Goal: Check status

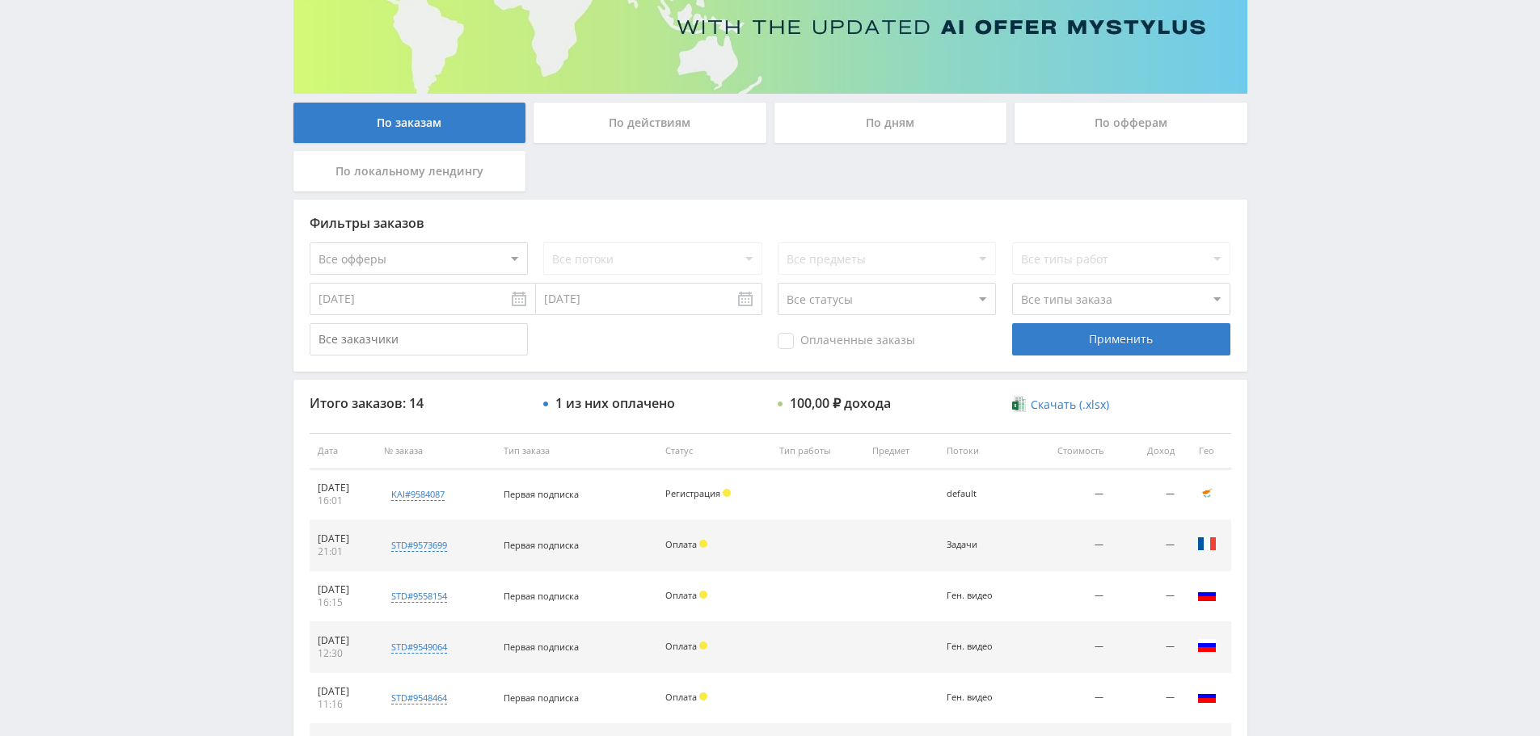
scroll to position [242, 0]
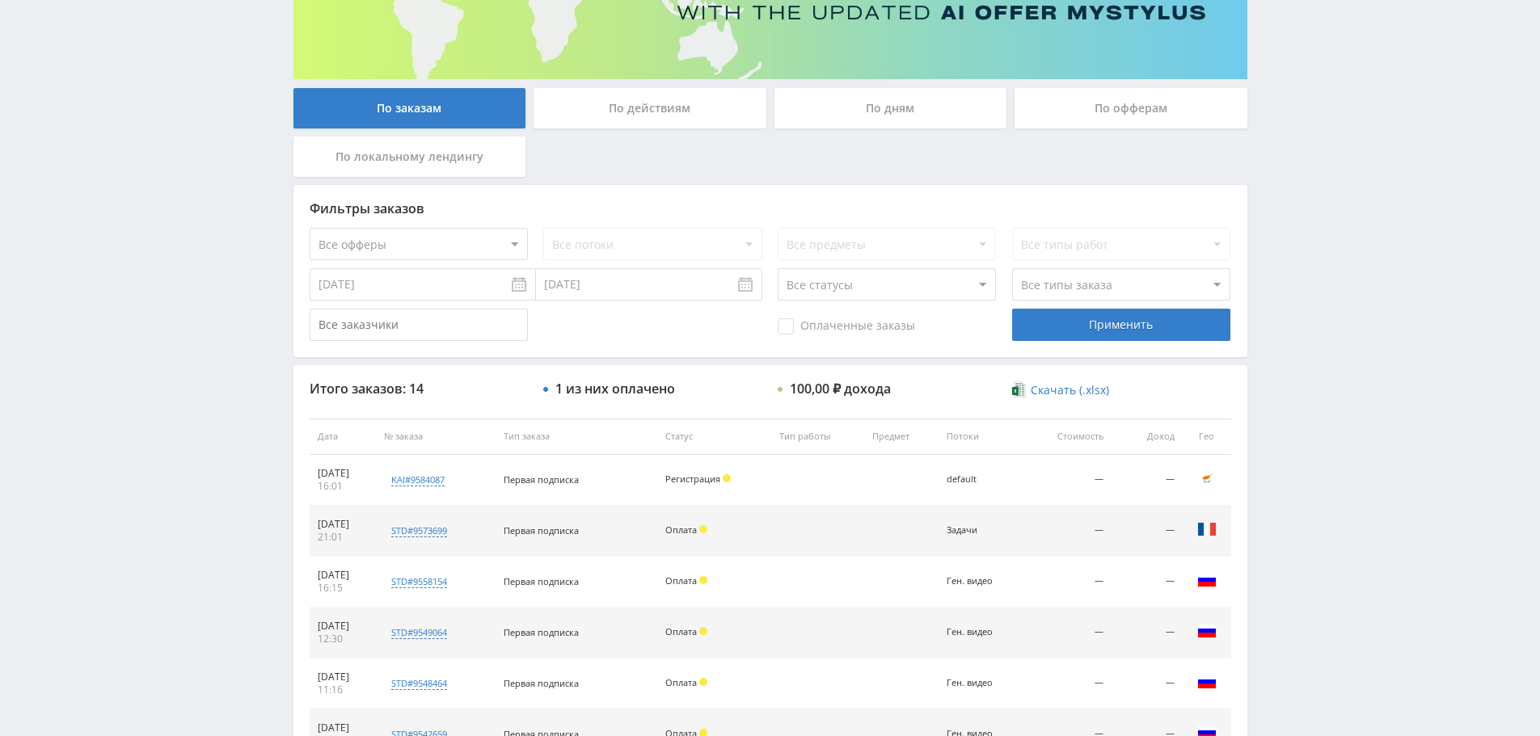
click at [1205, 479] on img at bounding box center [1206, 478] width 19 height 19
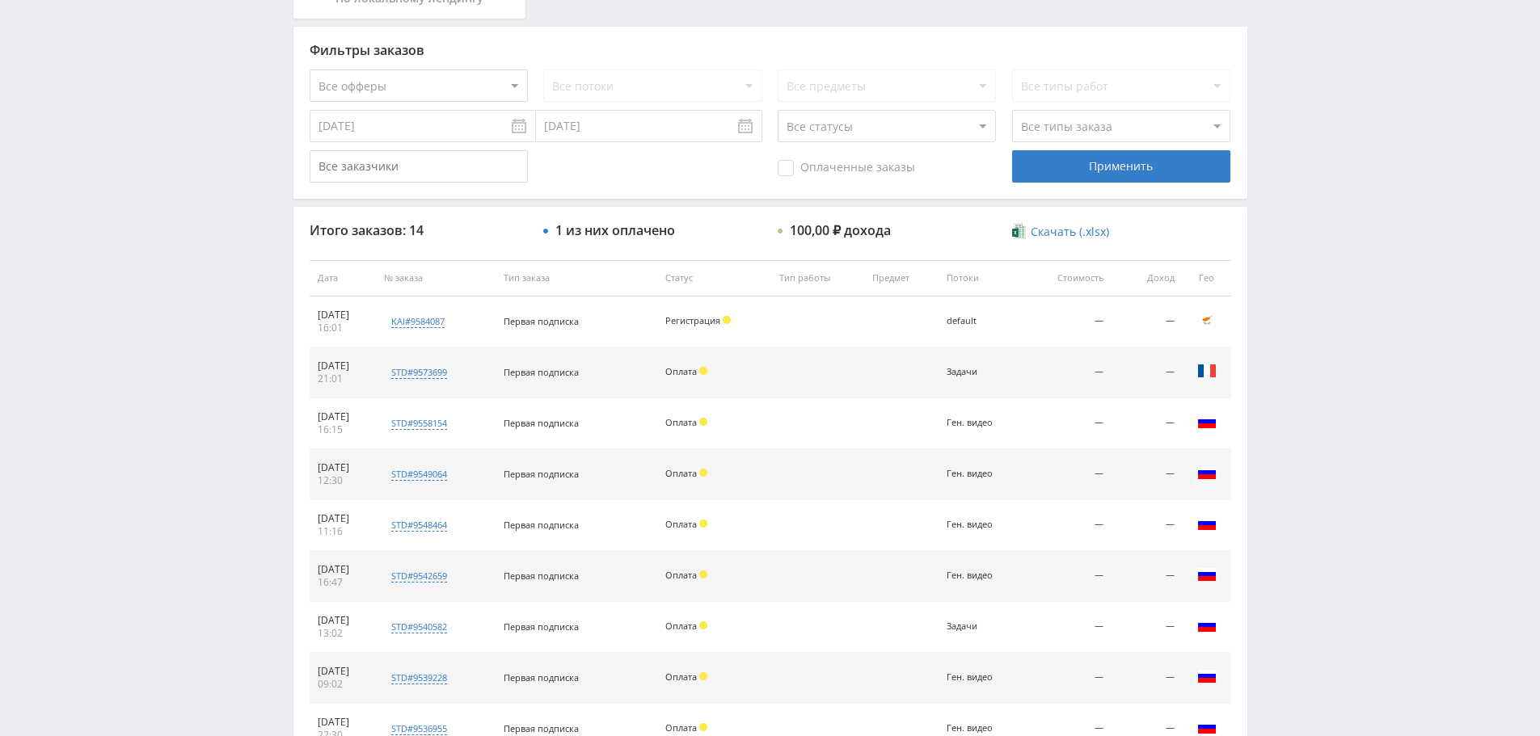
scroll to position [404, 0]
click at [1200, 655] on td "Страна: [GEOGRAPHIC_DATA] Город:" at bounding box center [1206, 675] width 48 height 51
click at [135, 267] on div "Telegram-канал Инструменты База знаний Ваш менеджер: [PERSON_NAME] [PERSON_NAME…" at bounding box center [770, 274] width 1540 height 1357
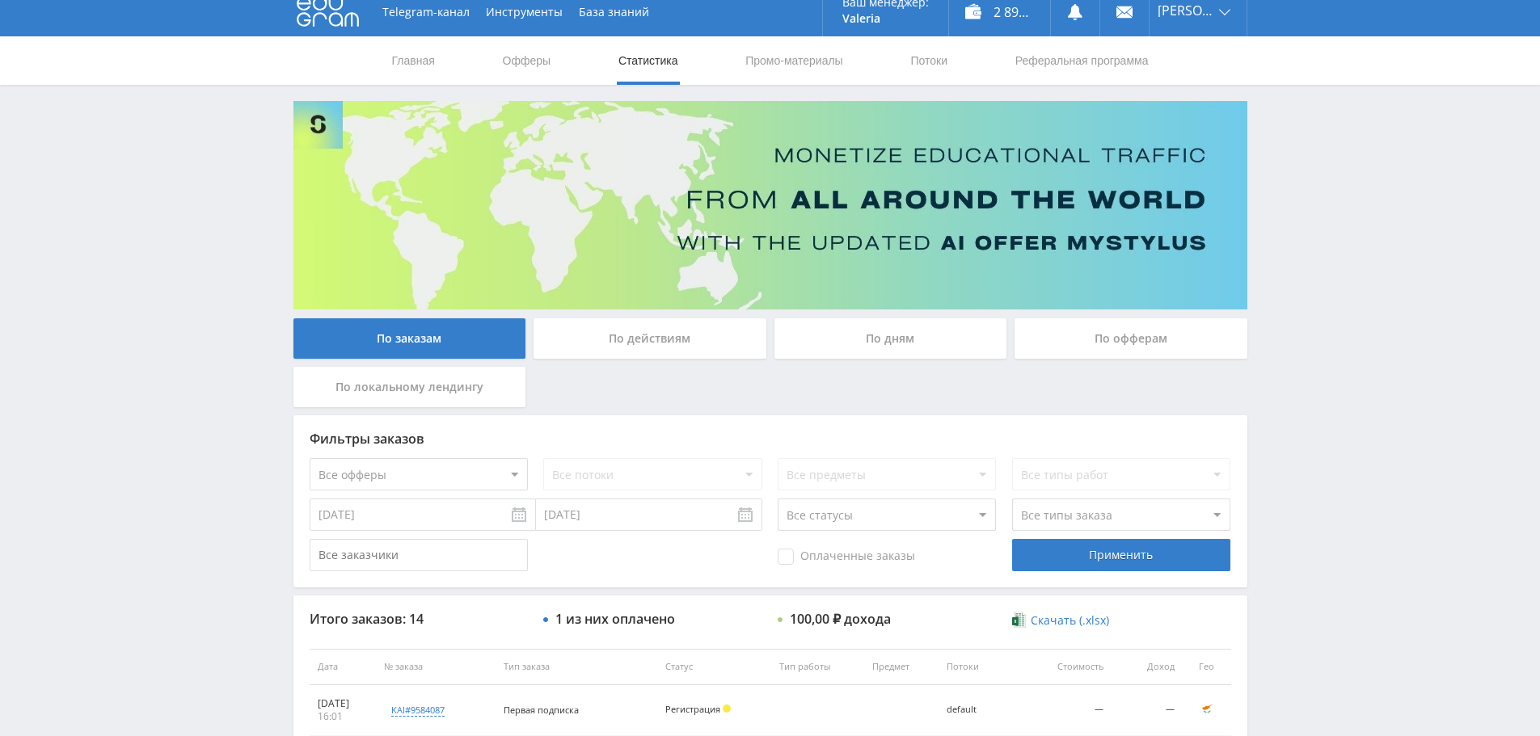
scroll to position [0, 0]
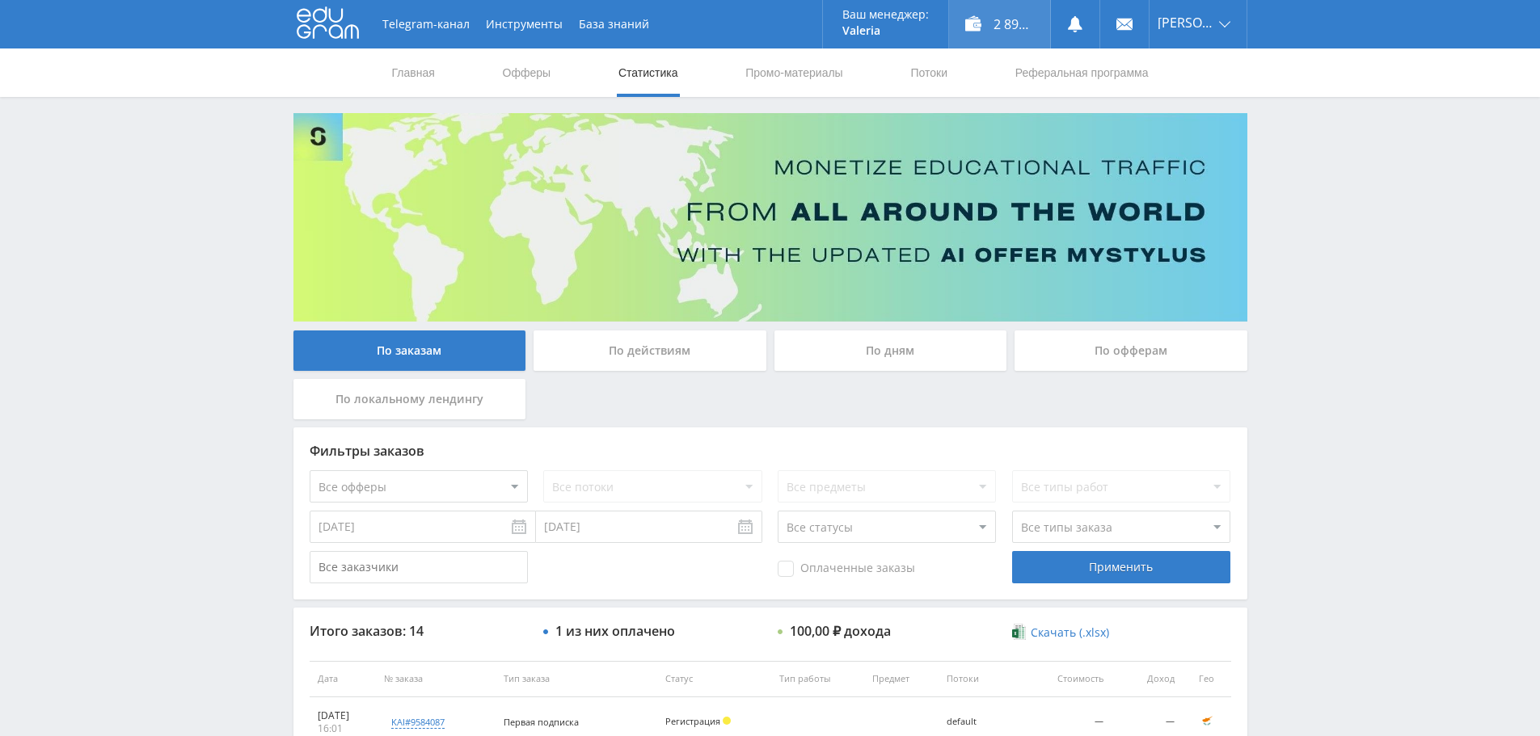
click at [987, 26] on div "2 893,00 ₽" at bounding box center [999, 24] width 101 height 48
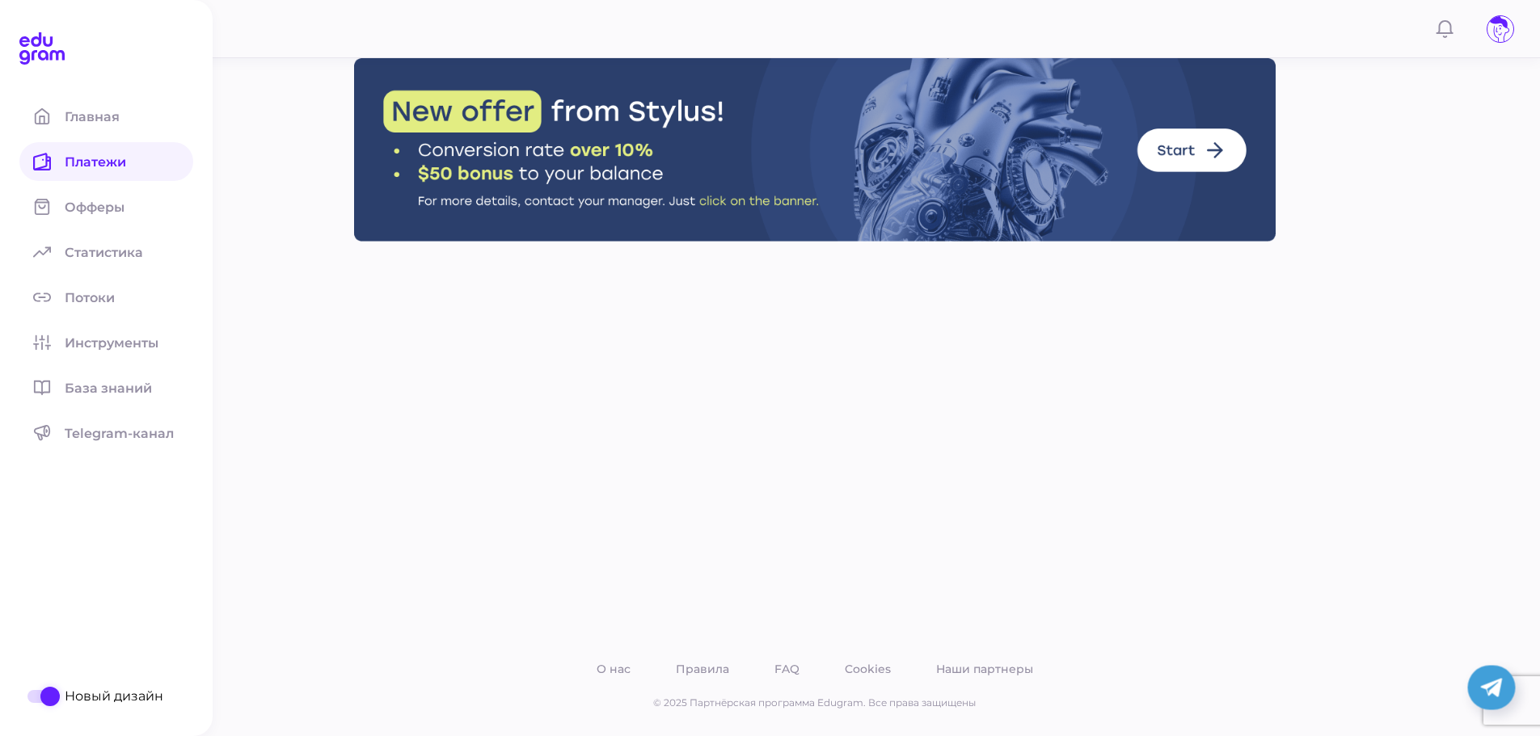
click at [44, 162] on icon at bounding box center [42, 162] width 18 height 18
click at [160, 201] on div "О нас Правила FAQ Cookies Наши партнеры © 2025 Партнёрская программа Edugram. В…" at bounding box center [814, 368] width 1451 height 736
click at [38, 167] on icon at bounding box center [42, 162] width 18 height 18
click at [130, 158] on span "Платежи" at bounding box center [105, 161] width 81 height 15
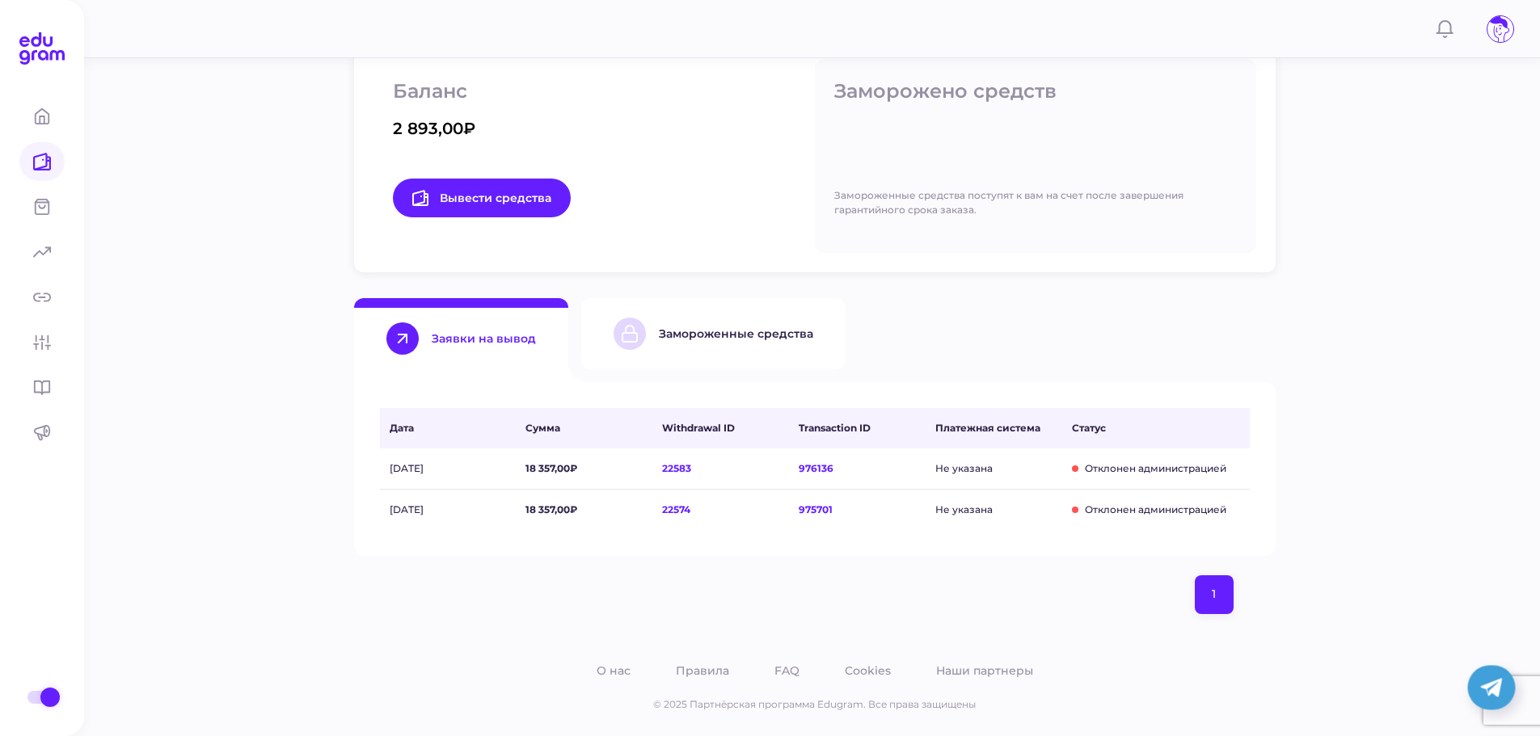
scroll to position [278, 0]
click at [731, 325] on div "Замороженные средства" at bounding box center [736, 332] width 154 height 15
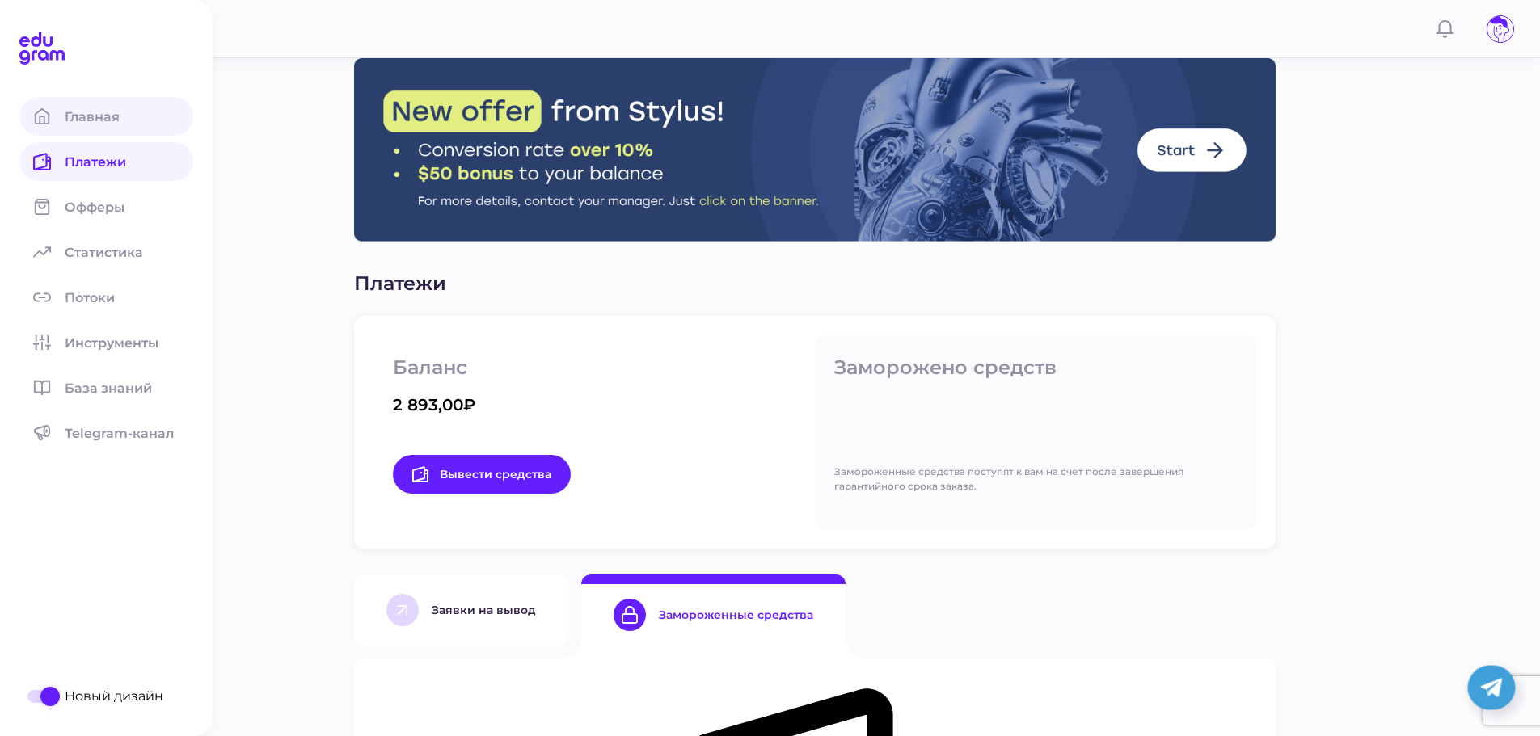
click at [79, 120] on span "Главная" at bounding box center [102, 116] width 74 height 15
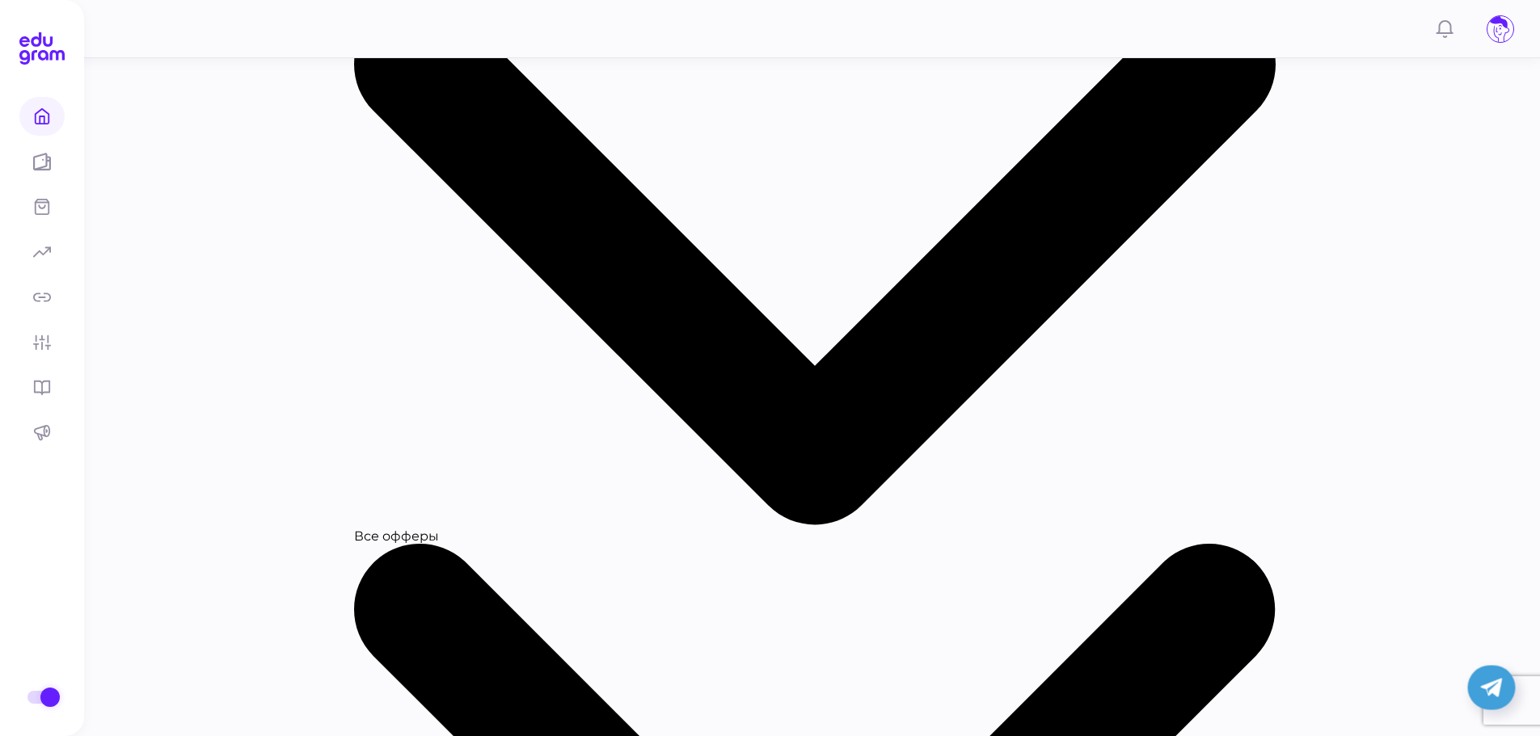
scroll to position [412, 0]
